Goal: Obtain resource: Download file/media

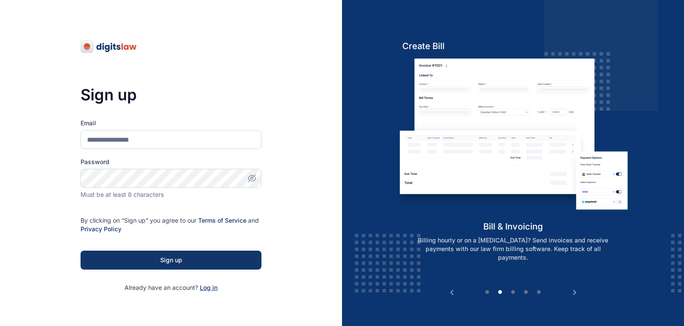
click at [206, 287] on span "Log in" at bounding box center [209, 287] width 18 height 7
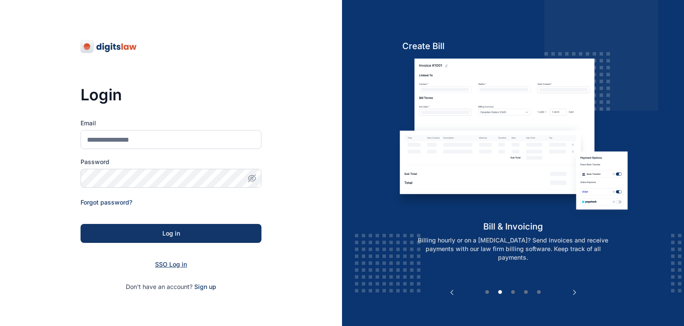
click at [162, 263] on span "SSO Log in" at bounding box center [171, 264] width 32 height 7
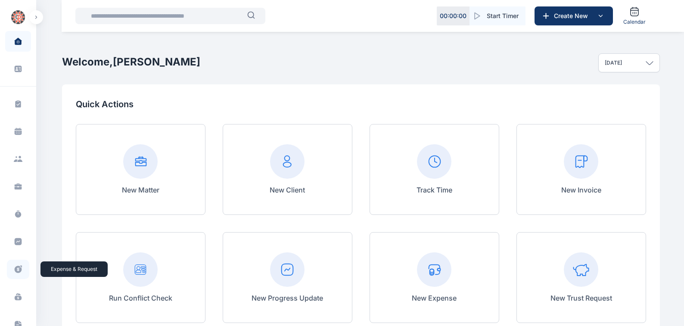
click at [17, 270] on icon at bounding box center [18, 269] width 9 height 9
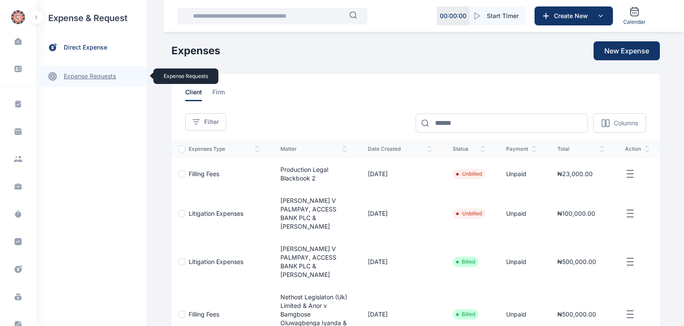
click at [76, 75] on link "expense requests expense requests" at bounding box center [91, 76] width 110 height 21
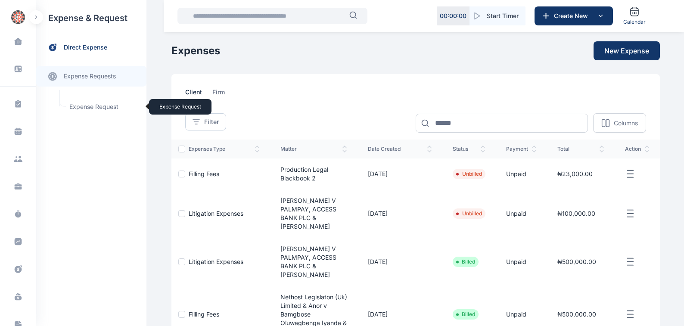
click at [83, 106] on span "Expense Request Expense Request" at bounding box center [103, 107] width 78 height 16
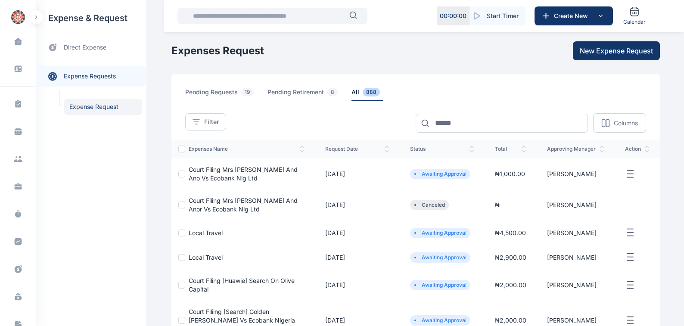
click at [192, 169] on span "Court Filing Mrs [PERSON_NAME] And Ano Vs Ecobank Nig Ltd" at bounding box center [243, 174] width 109 height 16
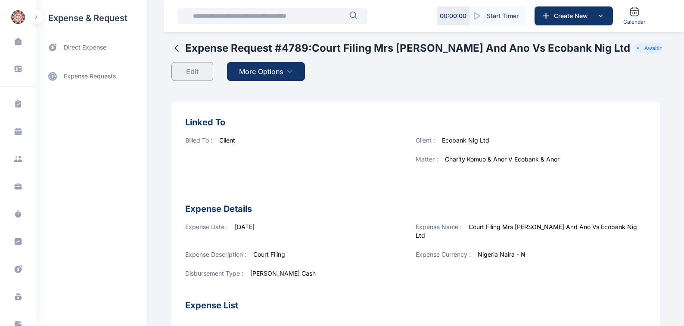
click at [244, 71] on span "More Options" at bounding box center [261, 71] width 44 height 10
click at [253, 93] on span "Download PDF" at bounding box center [264, 92] width 36 height 9
